Goal: Task Accomplishment & Management: Manage account settings

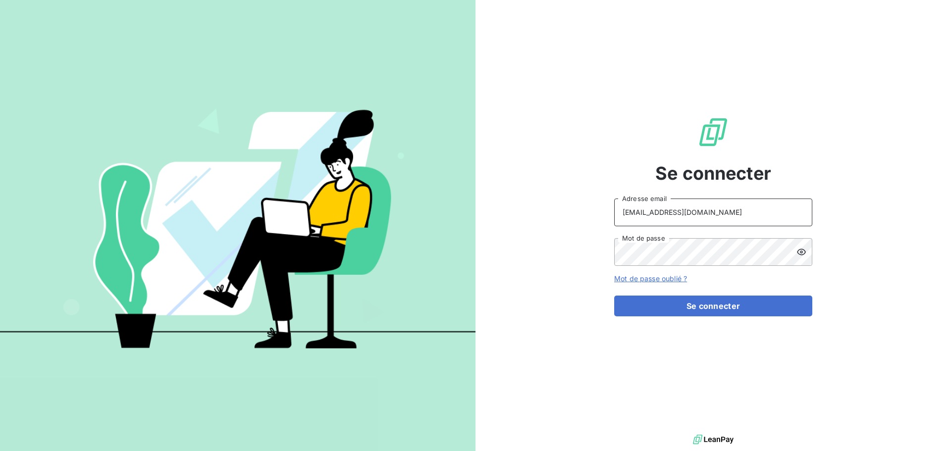
click at [759, 209] on input "[EMAIL_ADDRESS][DOMAIN_NAME]" at bounding box center [713, 213] width 198 height 28
type input "[EMAIL_ADDRESS][DOMAIN_NAME]"
click at [704, 302] on button "Se connecter" at bounding box center [713, 306] width 198 height 21
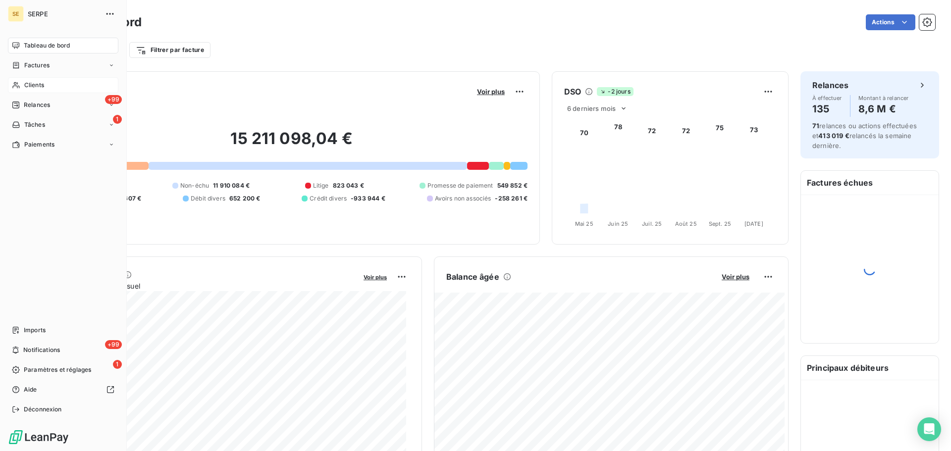
click at [39, 87] on span "Clients" at bounding box center [34, 85] width 20 height 9
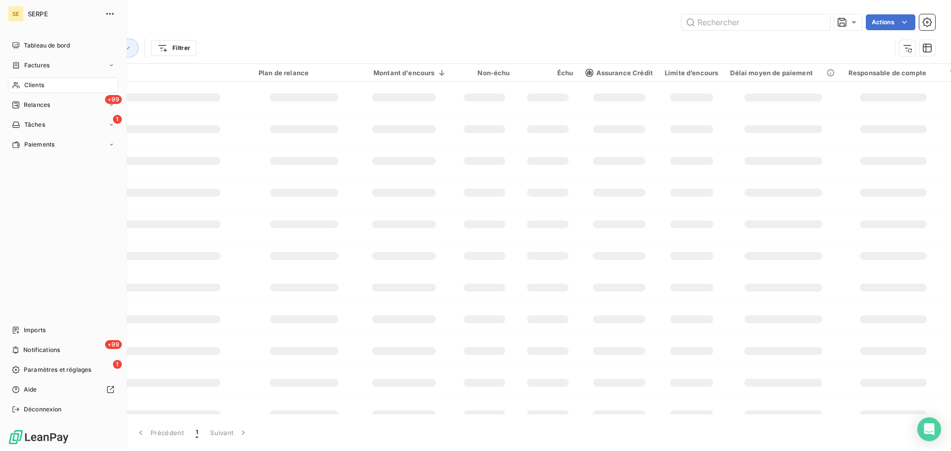
click at [36, 87] on span "Clients" at bounding box center [34, 85] width 20 height 9
click at [37, 83] on span "Clients" at bounding box center [34, 85] width 20 height 9
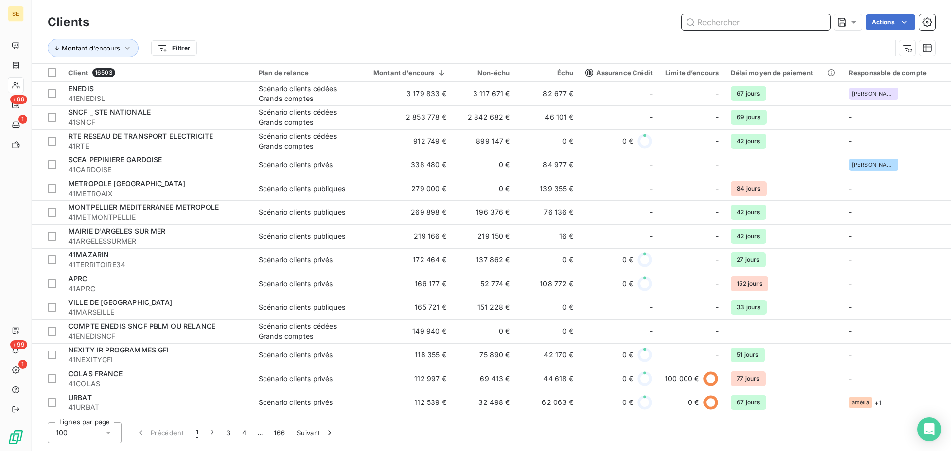
click at [715, 27] on input "text" at bounding box center [755, 22] width 149 height 16
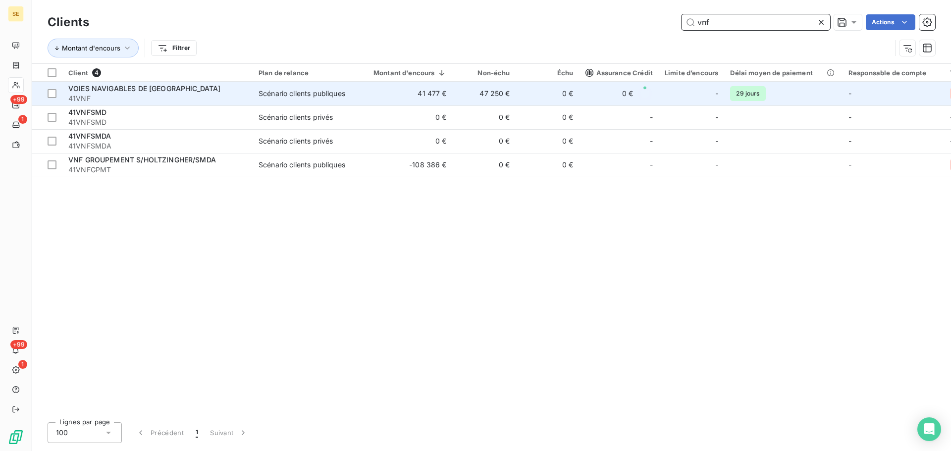
type input "vnf"
click at [183, 92] on div "VOIES NAVIGABLES DE [GEOGRAPHIC_DATA]" at bounding box center [157, 89] width 178 height 10
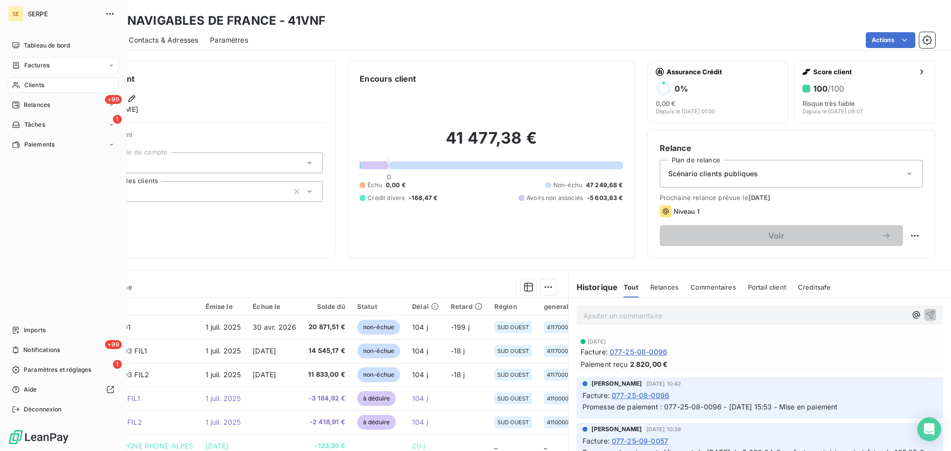
click at [42, 67] on span "Factures" at bounding box center [36, 65] width 25 height 9
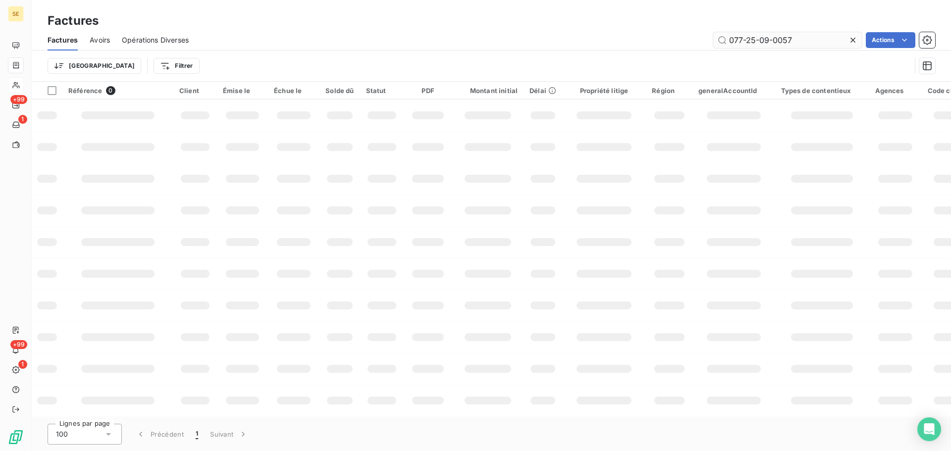
type input "077-25-09-0057"
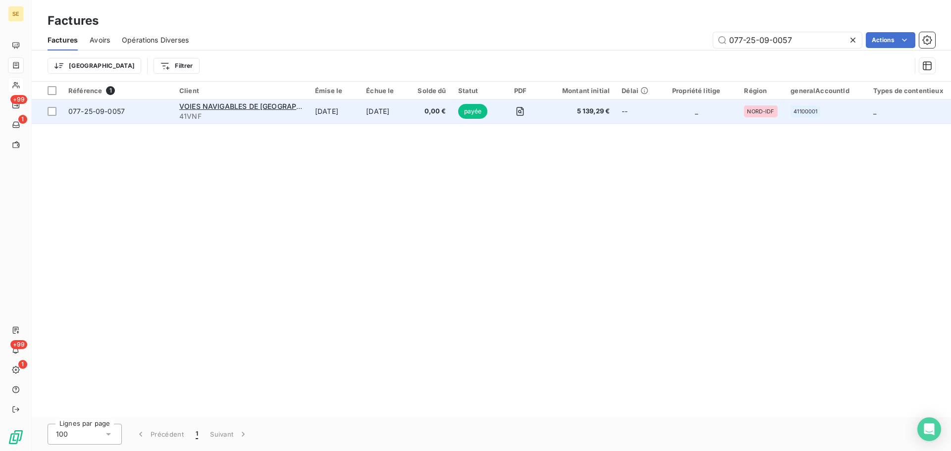
click at [99, 110] on span "077-25-09-0057" at bounding box center [96, 111] width 56 height 8
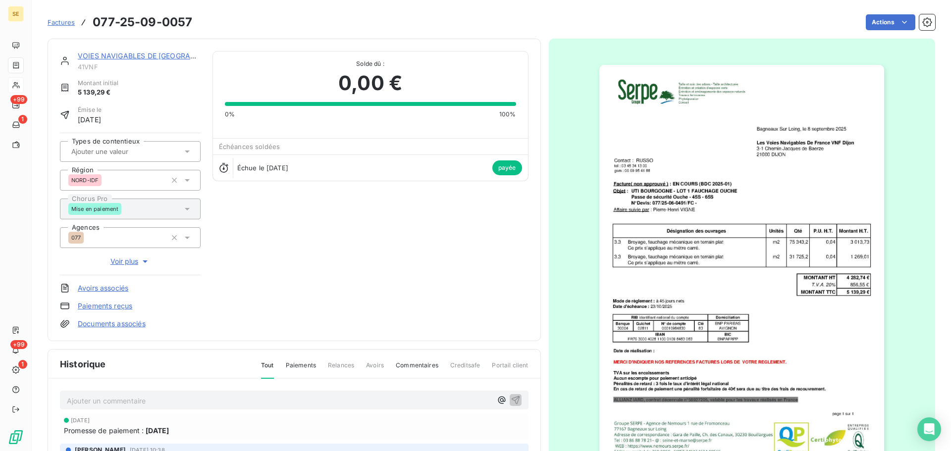
click at [137, 55] on link "VOIES NAVIGABLES DE [GEOGRAPHIC_DATA]" at bounding box center [154, 56] width 153 height 8
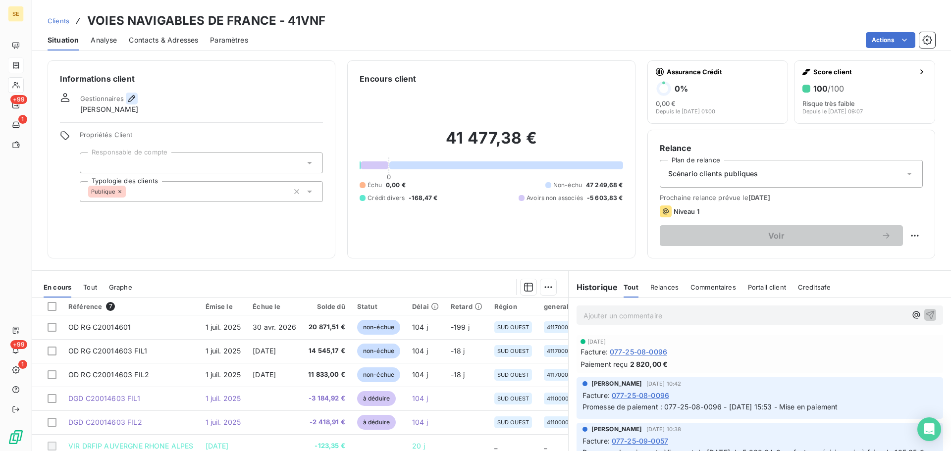
click at [129, 97] on icon "button" at bounding box center [132, 99] width 10 height 10
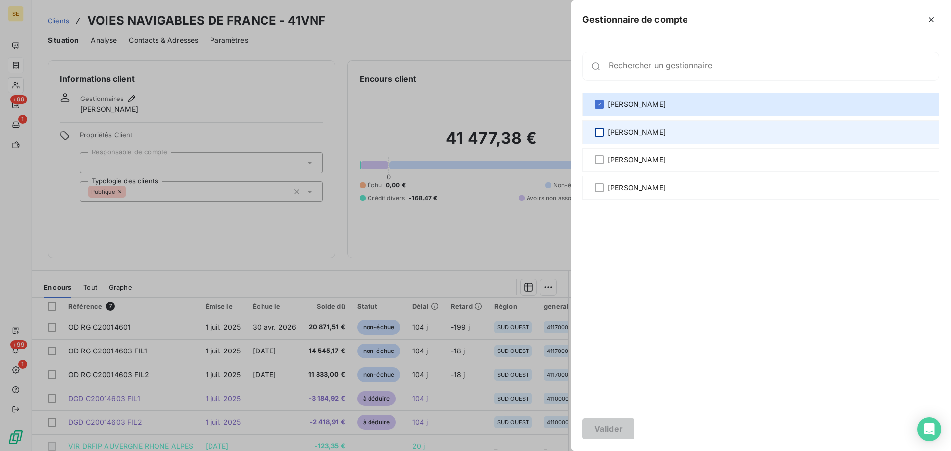
click at [598, 133] on div at bounding box center [599, 132] width 9 height 9
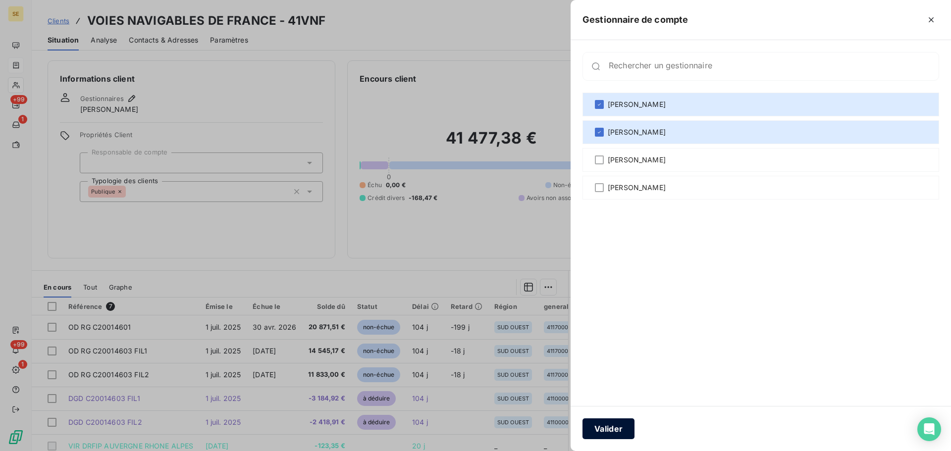
click at [624, 429] on button "Valider" at bounding box center [608, 428] width 52 height 21
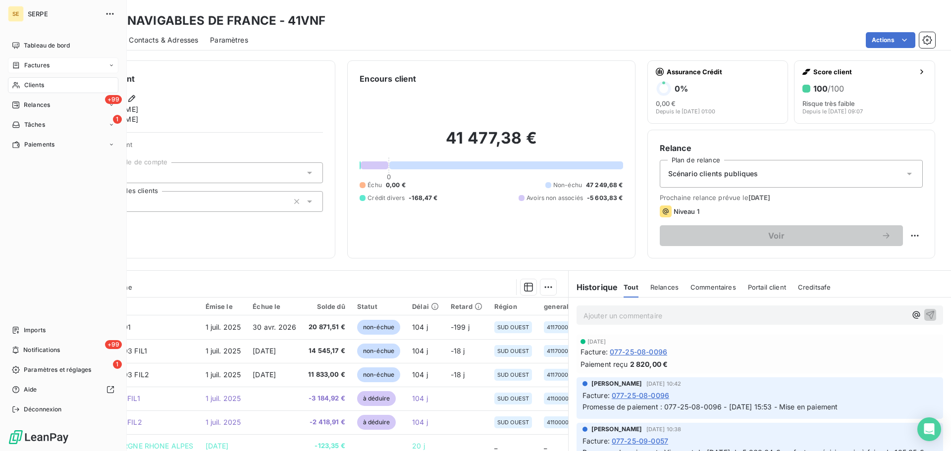
click at [30, 79] on div "Clients" at bounding box center [63, 85] width 110 height 16
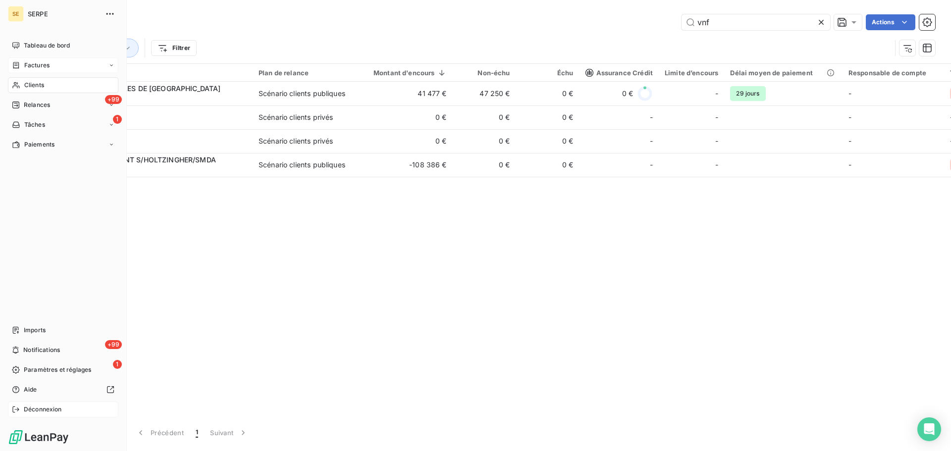
click at [45, 410] on span "Déconnexion" at bounding box center [43, 409] width 38 height 9
